Goal: Check status: Check status

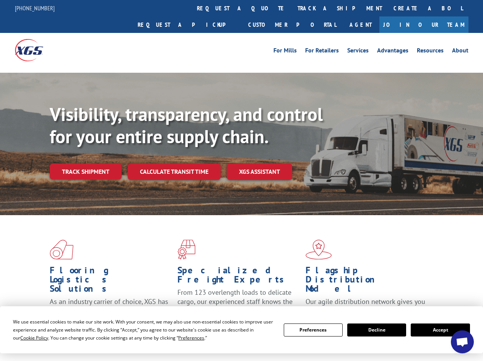
click at [242, 180] on div "Visibility, transparency, and control for your entire supply chain. Track shipm…" at bounding box center [267, 156] width 434 height 107
click at [27, 338] on span "Cookie Policy" at bounding box center [34, 338] width 28 height 7
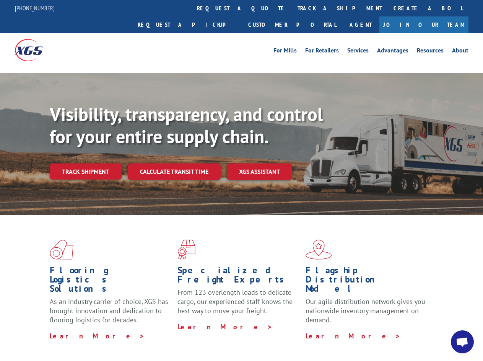
click at [184, 338] on div "Flooring Logistics Solutions As an industry carrier of choice, XGS has brought …" at bounding box center [241, 292] width 483 height 154
click at [314, 330] on div "Flooring Logistics Solutions As an industry carrier of choice, XGS has brought …" at bounding box center [241, 290] width 483 height 150
click at [377, 330] on div "Flooring Logistics Solutions As an industry carrier of choice, XGS has brought …" at bounding box center [241, 290] width 483 height 150
click at [441, 330] on div "Flooring Logistics Solutions As an industry carrier of choice, XGS has brought …" at bounding box center [241, 290] width 483 height 150
click at [242, 180] on div "Visibility, transparency, and control for your entire supply chain. Track shipm…" at bounding box center [267, 156] width 434 height 107
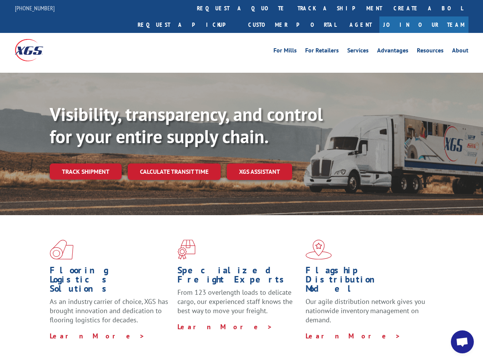
click at [292, 8] on link "track a shipment" at bounding box center [340, 8] width 96 height 16
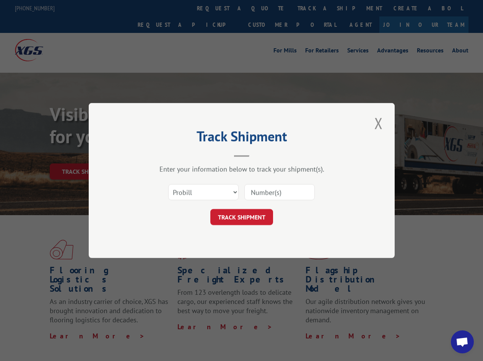
click at [267, 8] on div "Track Shipment Enter your information below to track your shipment(s). Select c…" at bounding box center [241, 180] width 483 height 361
click at [315, 8] on div "Track Shipment Enter your information below to track your shipment(s). Select c…" at bounding box center [241, 180] width 483 height 361
